Goal: Information Seeking & Learning: Learn about a topic

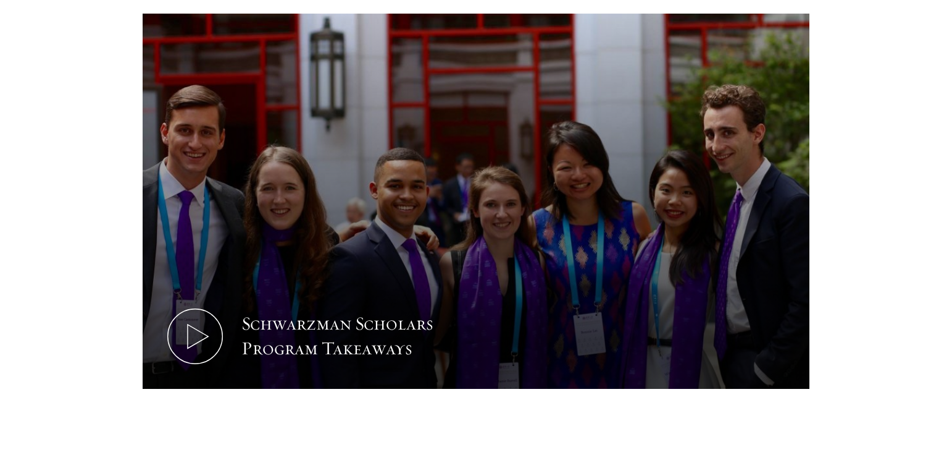
scroll to position [767, 0]
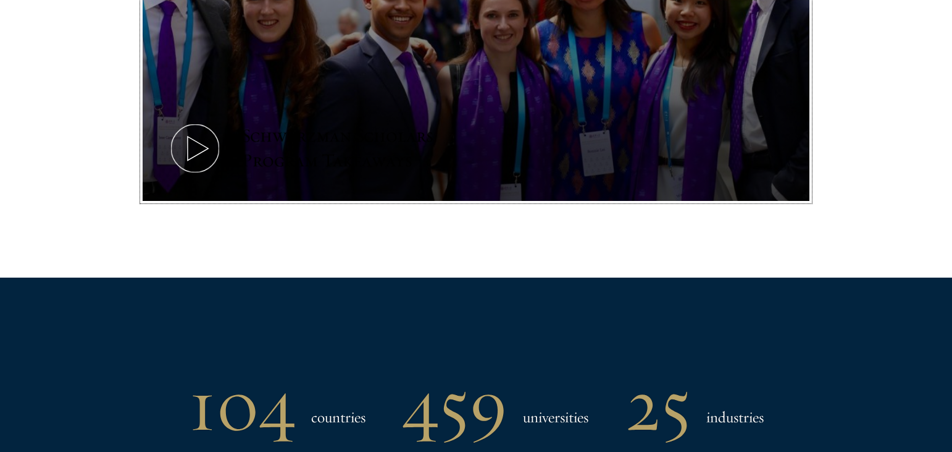
click at [189, 150] on icon at bounding box center [195, 148] width 56 height 56
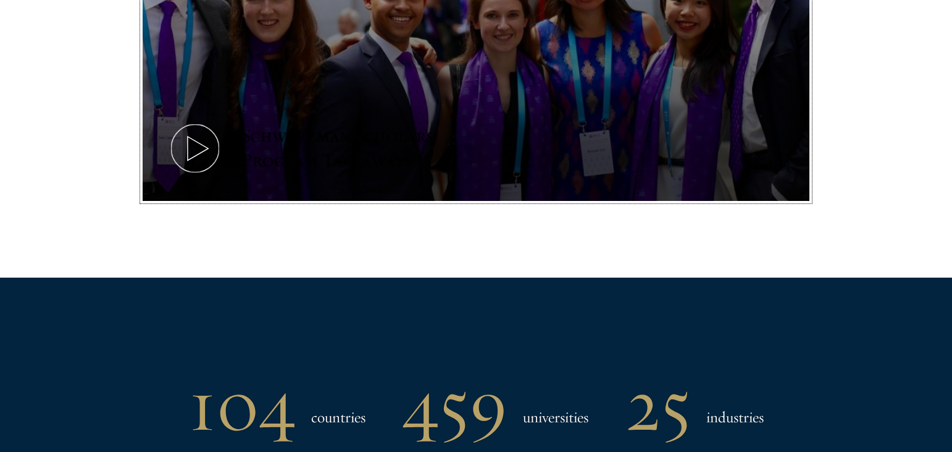
click at [195, 145] on icon at bounding box center [195, 148] width 56 height 56
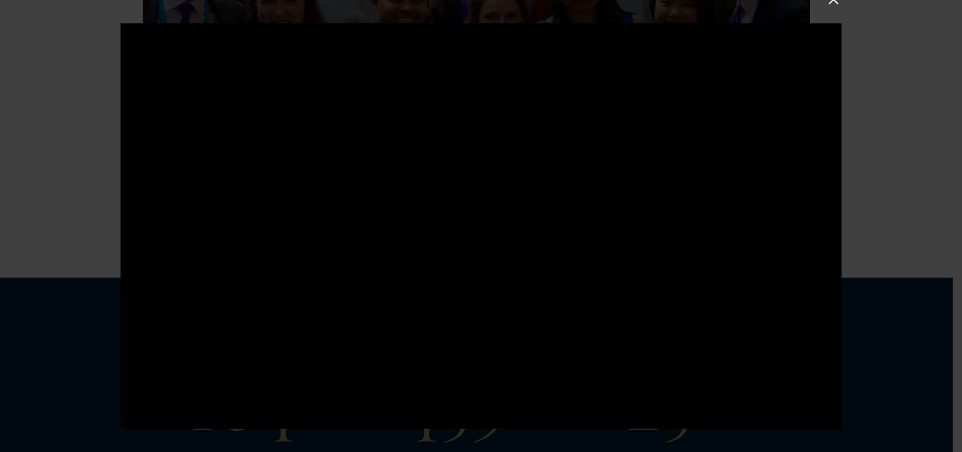
click at [831, 9] on div at bounding box center [481, 226] width 962 height 452
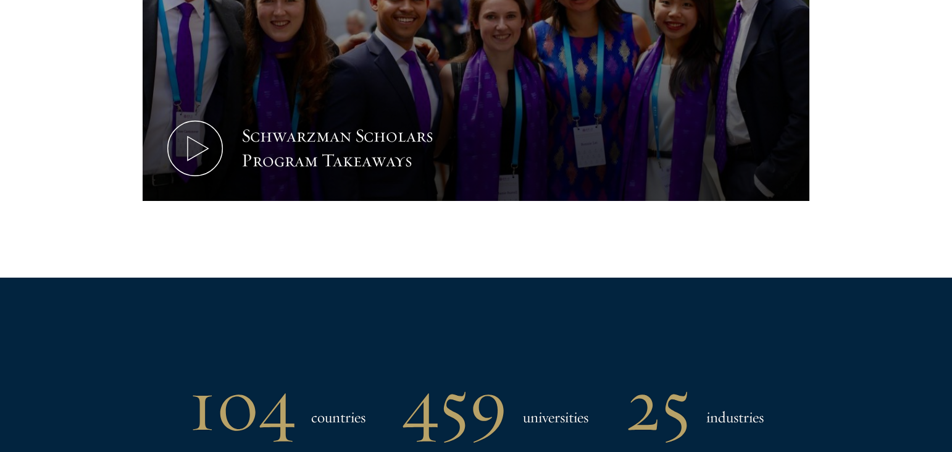
click at [896, 377] on section "104 countries 459 universities 25 industries" at bounding box center [476, 414] width 952 height 275
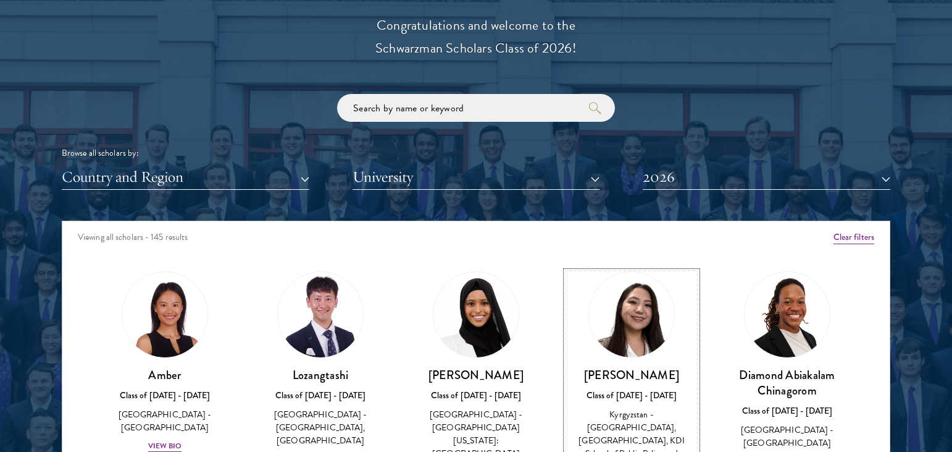
scroll to position [34, 0]
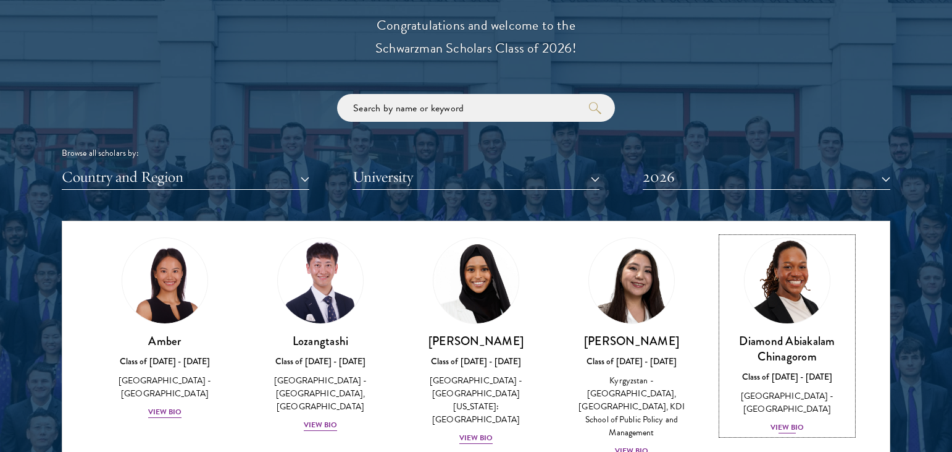
click at [779, 421] on div "View Bio" at bounding box center [788, 427] width 34 height 12
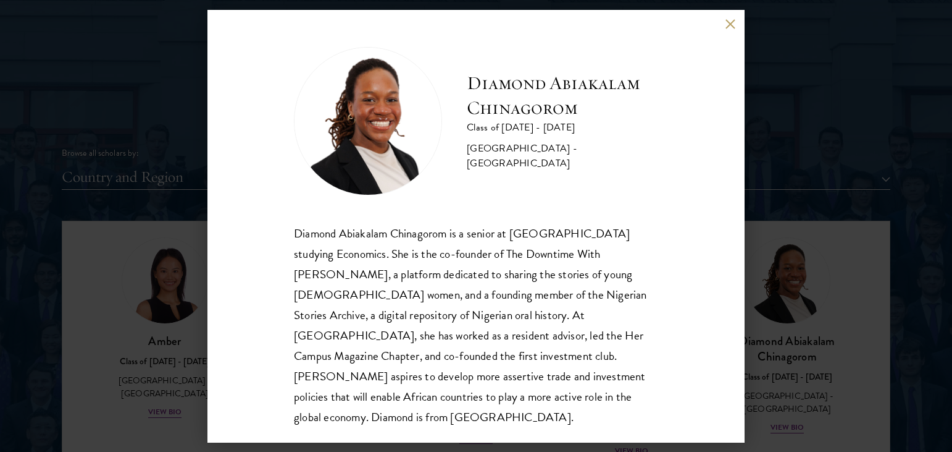
scroll to position [1, 0]
click at [509, 282] on div "Diamond Abiakalam Chinagorom is a senior at Mount Holyoke College studying Econ…" at bounding box center [476, 324] width 364 height 204
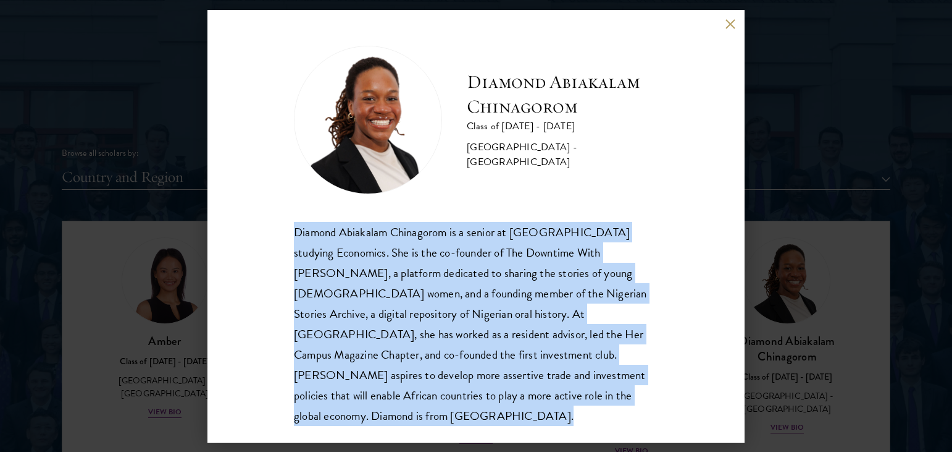
click at [509, 282] on div "Diamond Abiakalam Chinagorom is a senior at Mount Holyoke College studying Econ…" at bounding box center [476, 324] width 364 height 204
copy body "Diamond Abiakalam Chinagorom is a senior at Mount Holyoke College studying Econ…"
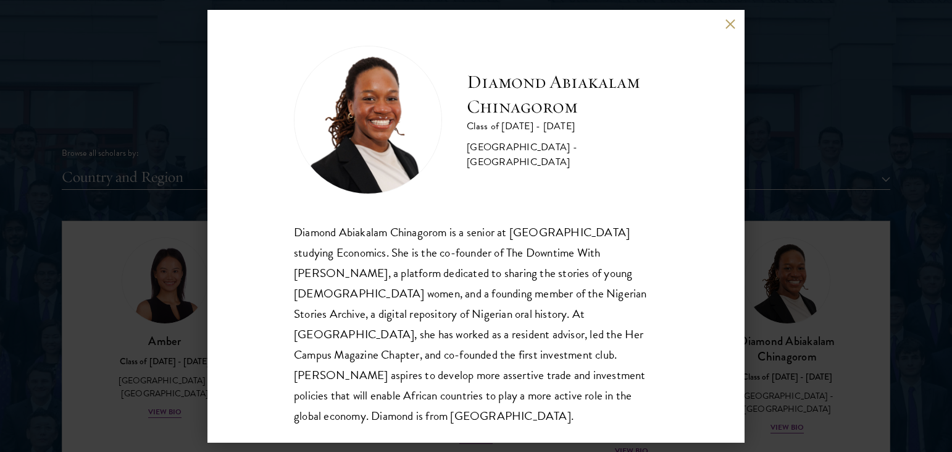
click at [864, 305] on div "Diamond Abiakalam Chinagorom Class of 2025 - 2026 Nigeria - Mount Holyoke Colle…" at bounding box center [476, 226] width 952 height 452
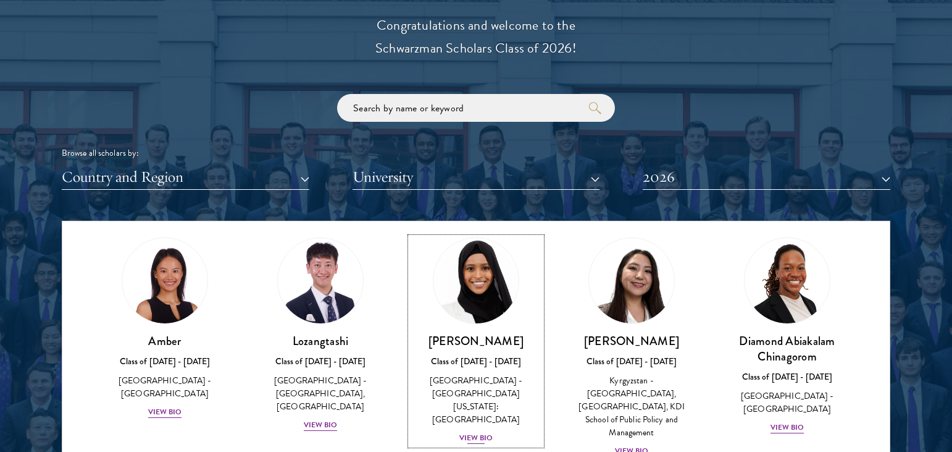
click at [468, 432] on div "View Bio" at bounding box center [477, 438] width 34 height 12
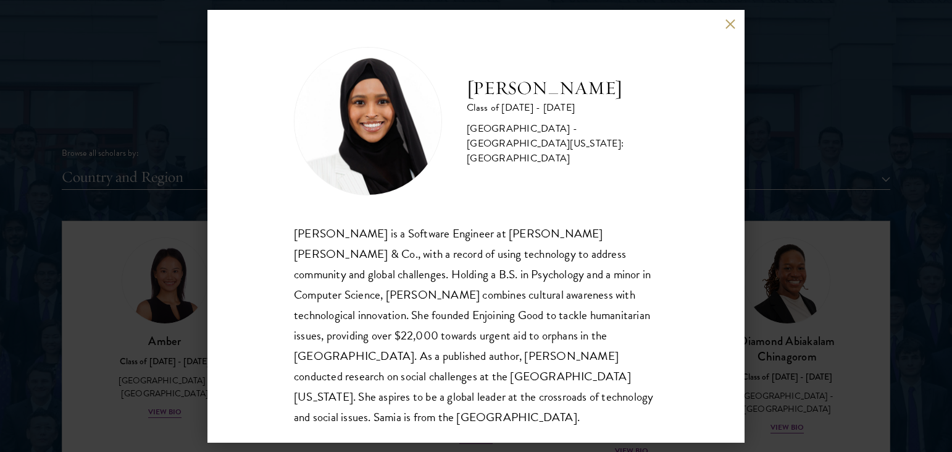
click at [366, 349] on div "Samia Abdi is a Software Engineer at JP Morgan Chase & Co., with a record of us…" at bounding box center [476, 325] width 364 height 204
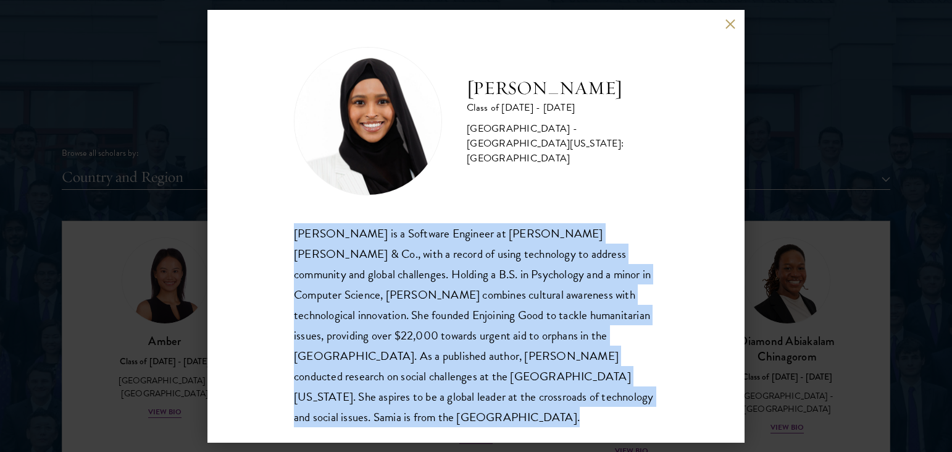
copy body "Samia Abdi is a Software Engineer at JP Morgan Chase & Co., with a record of us…"
click at [730, 23] on button at bounding box center [730, 24] width 11 height 11
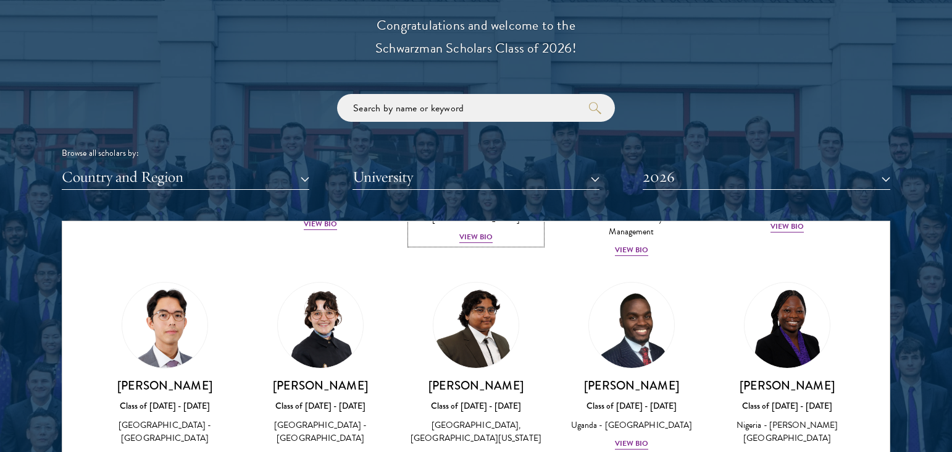
scroll to position [324, 0]
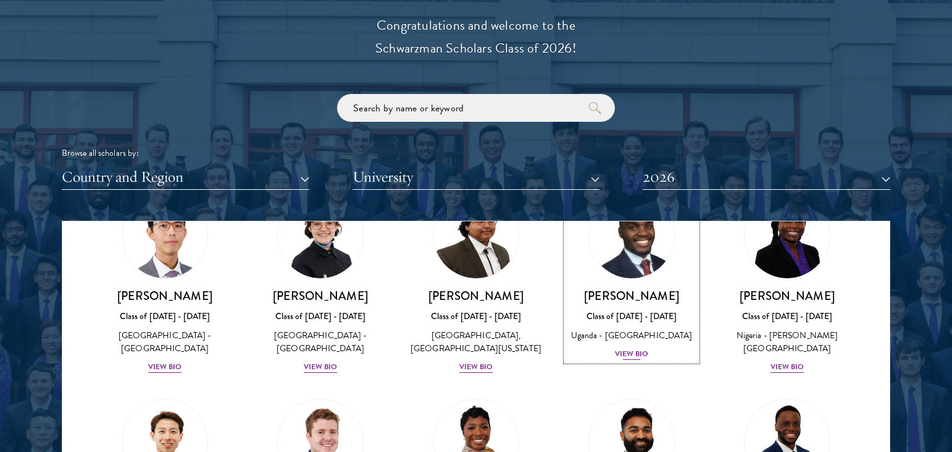
click at [622, 353] on div "View Bio" at bounding box center [632, 354] width 34 height 12
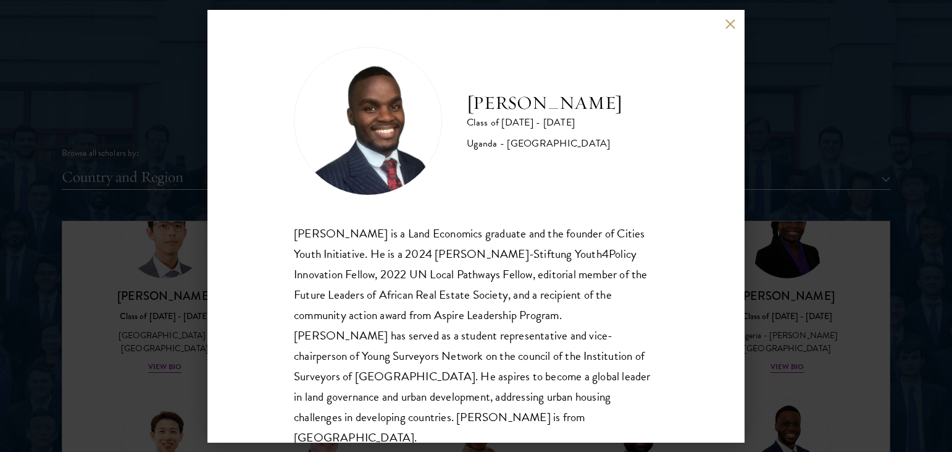
click at [604, 337] on div "Emmanuel Akandwanaho is a Land Economics graduate and the founder of Cities You…" at bounding box center [476, 335] width 364 height 225
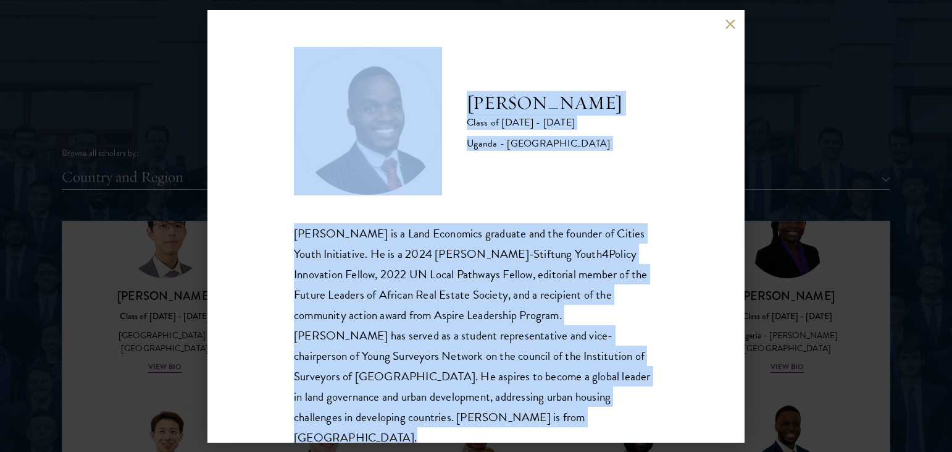
click at [524, 297] on div "Emmanuel Akandwanaho is a Land Economics graduate and the founder of Cities You…" at bounding box center [476, 335] width 364 height 225
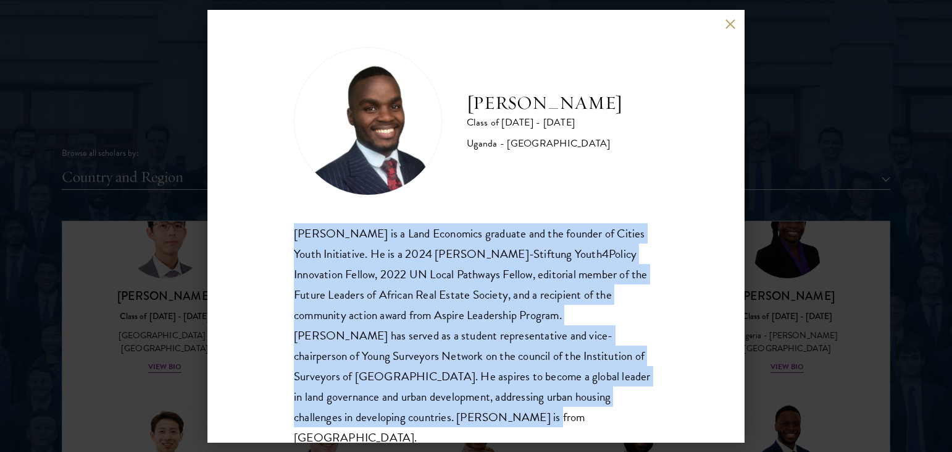
drag, startPoint x: 294, startPoint y: 233, endPoint x: 455, endPoint y: 414, distance: 242.0
click at [455, 414] on div "Emmanuel Akandwanaho is a Land Economics graduate and the founder of Cities You…" at bounding box center [476, 335] width 364 height 225
copy div "Emmanuel Akandwanaho is a Land Economics graduate and the founder of Cities You…"
click at [728, 22] on button at bounding box center [730, 24] width 11 height 11
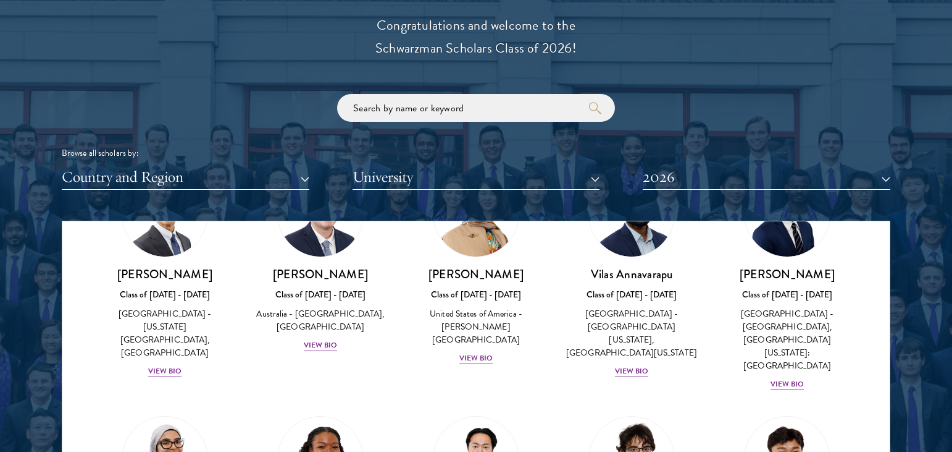
scroll to position [563, 0]
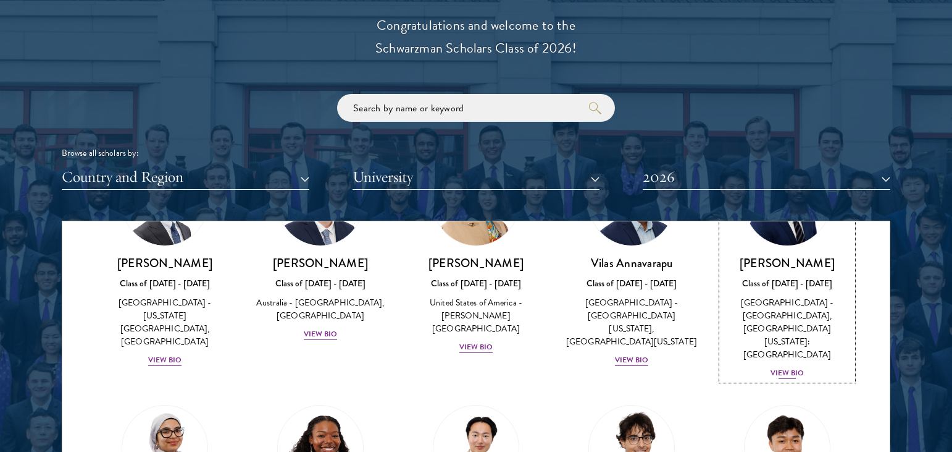
click at [781, 367] on div "View Bio" at bounding box center [788, 373] width 34 height 12
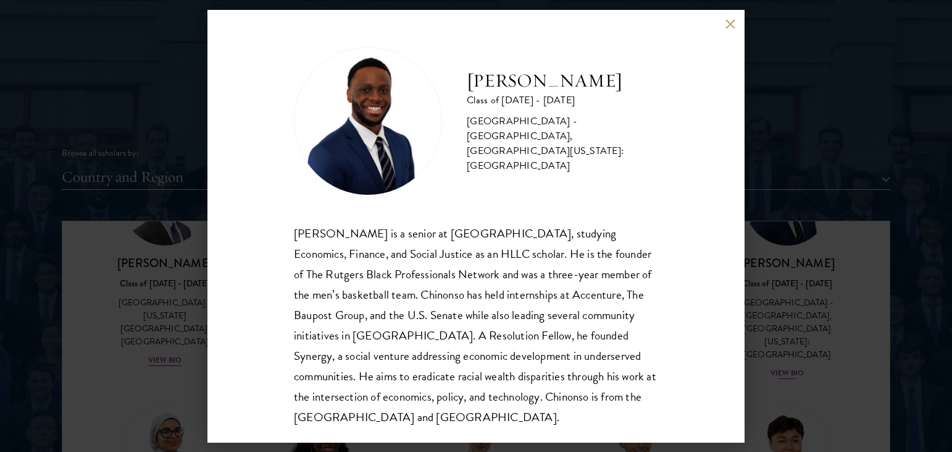
click at [781, 346] on div "Chinonso Anyanwu Class of 2025 - 2026 United States of America - Rutgers, The S…" at bounding box center [476, 226] width 952 height 452
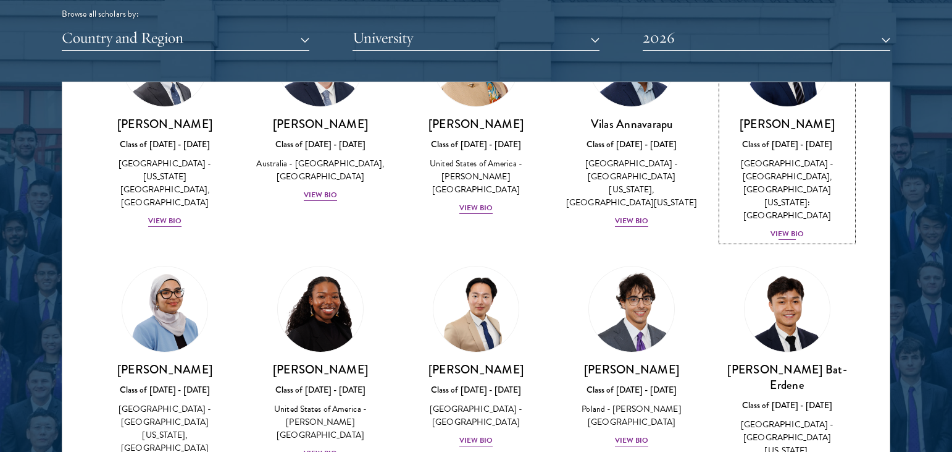
scroll to position [414, 0]
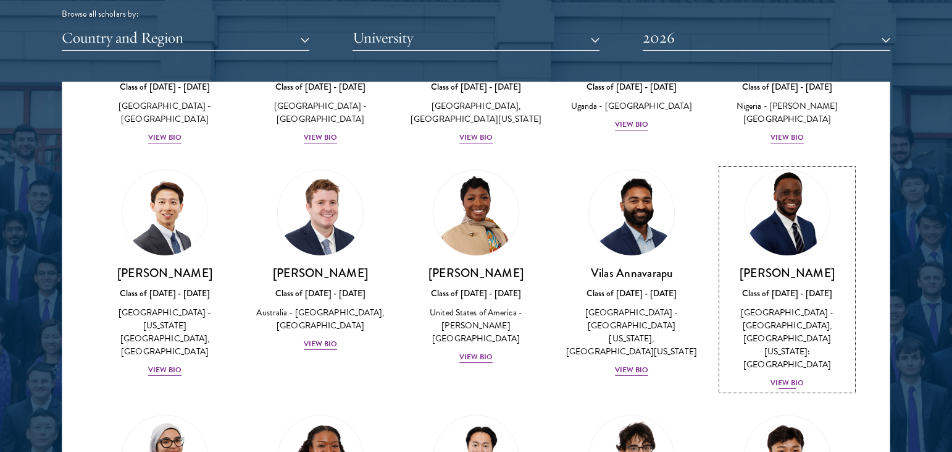
click at [771, 377] on div "View Bio" at bounding box center [788, 383] width 34 height 12
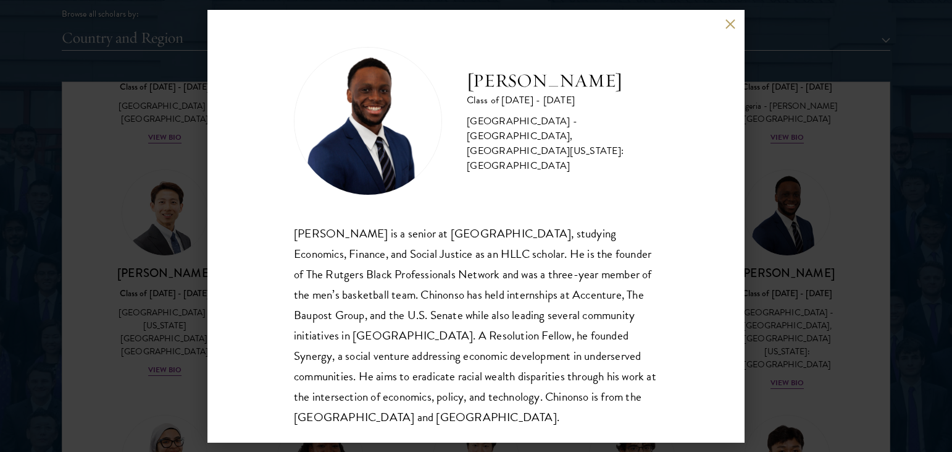
scroll to position [22, 0]
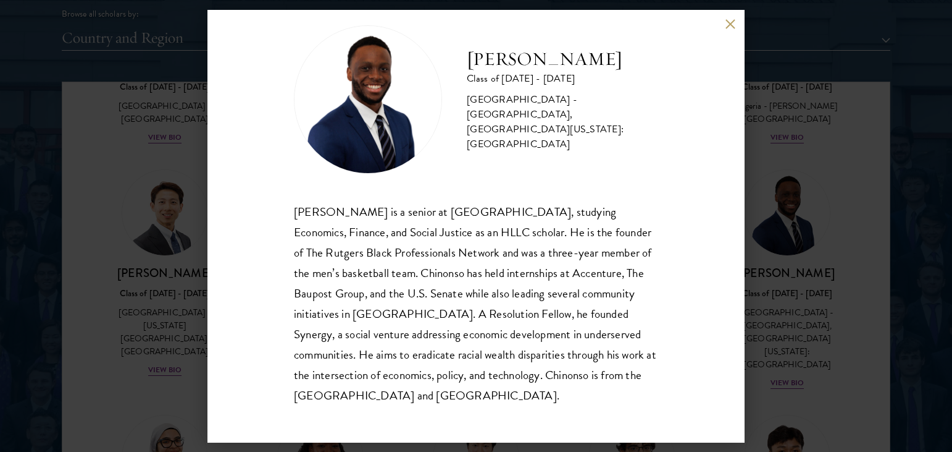
click at [647, 341] on div "Chinonso Anyanwu is a senior at Rutgers University-Newark, studying Economics, …" at bounding box center [476, 303] width 364 height 204
click at [574, 351] on div "Chinonso Anyanwu is a senior at Rutgers University-Newark, studying Economics, …" at bounding box center [476, 303] width 364 height 204
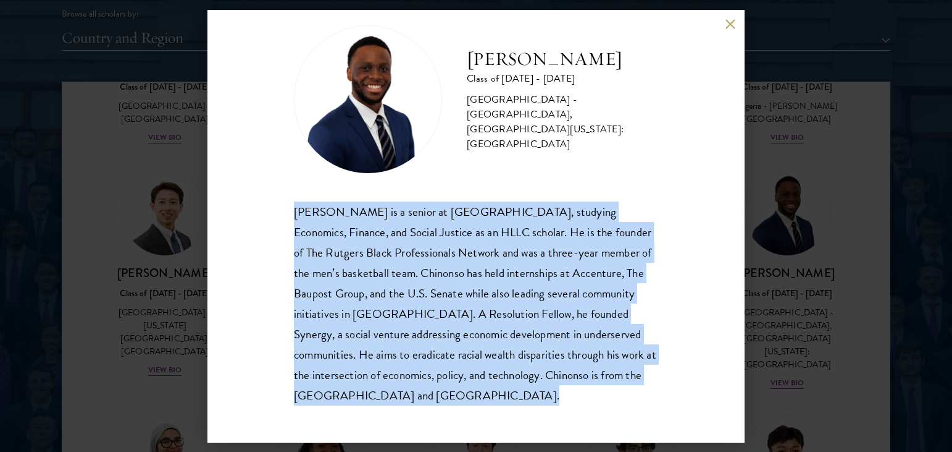
click at [574, 351] on div "Chinonso Anyanwu is a senior at Rutgers University-Newark, studying Economics, …" at bounding box center [476, 303] width 364 height 204
click at [733, 27] on button at bounding box center [730, 24] width 11 height 11
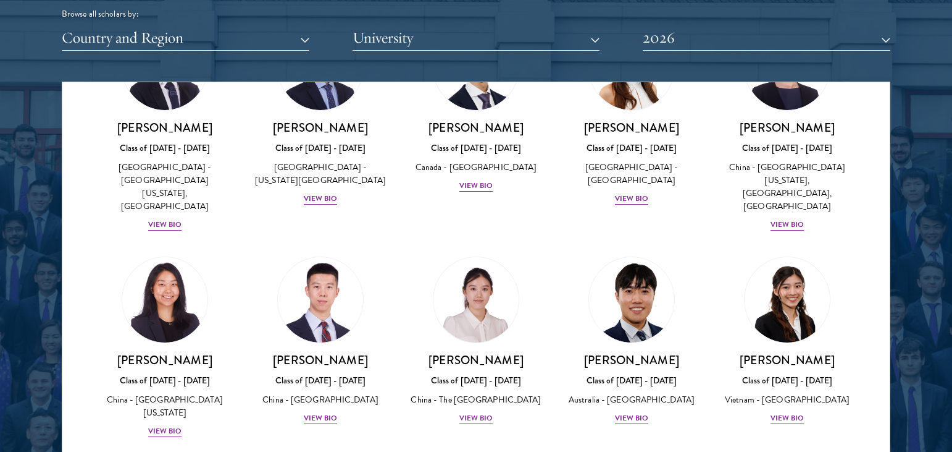
scroll to position [3413, 0]
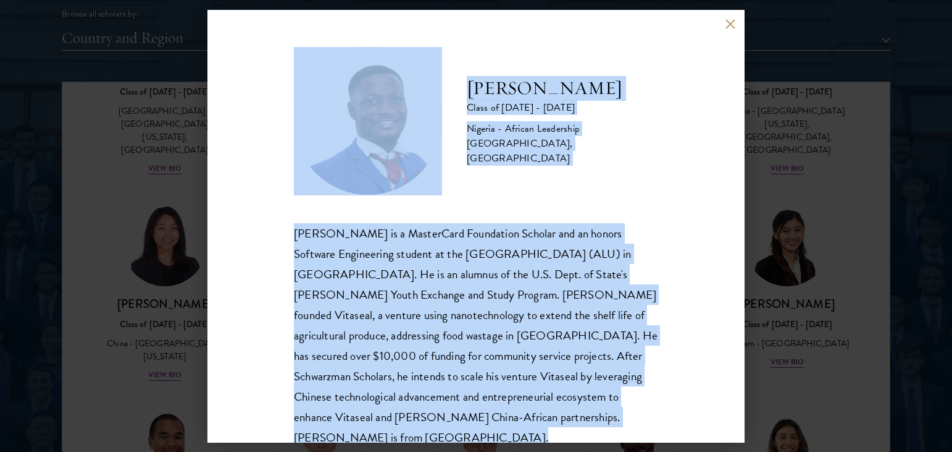
click at [679, 309] on div "Jesse Maikarfi Class of 2025 - 2026 Nigeria - African Leadership University, Rw…" at bounding box center [476, 226] width 537 height 432
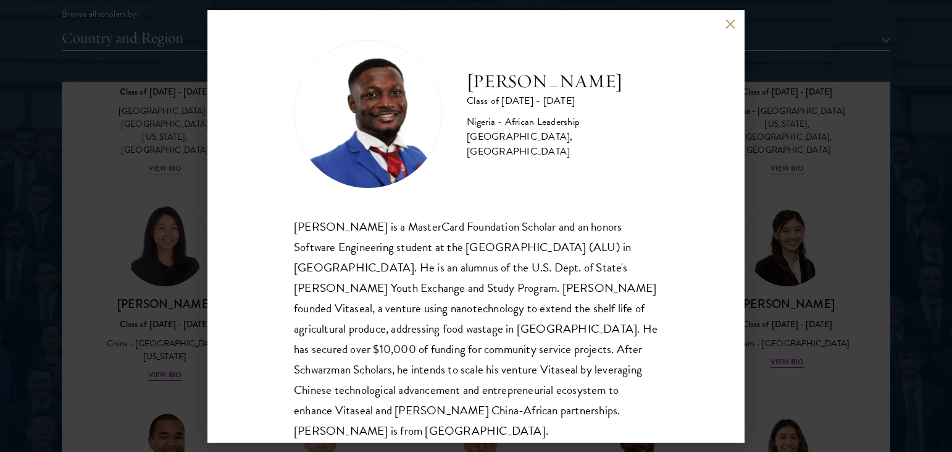
scroll to position [22, 0]
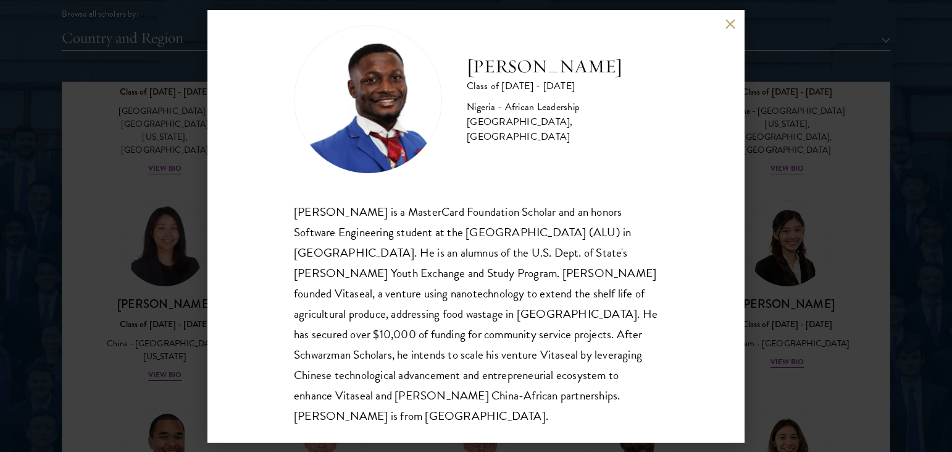
click at [422, 288] on div "Jesse Maikarfi is a MasterCard Foundation Scholar and an honors Software Engine…" at bounding box center [476, 313] width 364 height 225
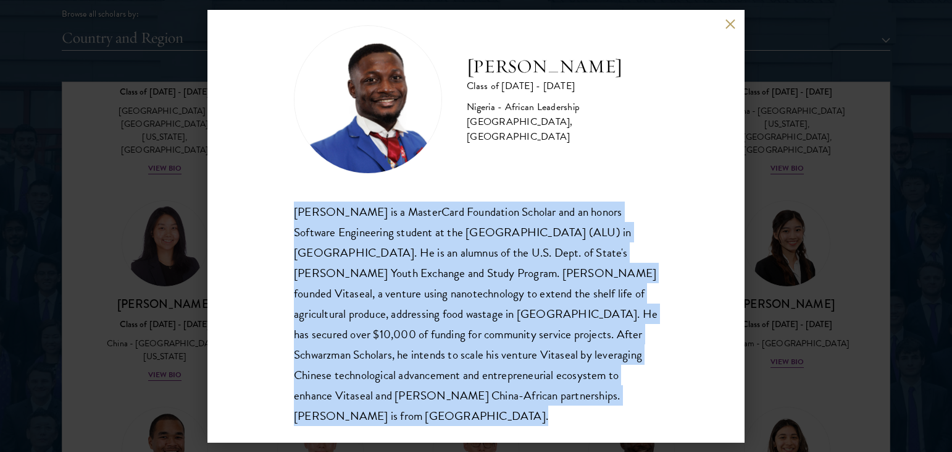
click at [422, 288] on div "Jesse Maikarfi is a MasterCard Foundation Scholar and an honors Software Engine…" at bounding box center [476, 313] width 364 height 225
copy body "Jesse Maikarfi is a MasterCard Foundation Scholar and an honors Software Engine…"
